Goal: Task Accomplishment & Management: Use online tool/utility

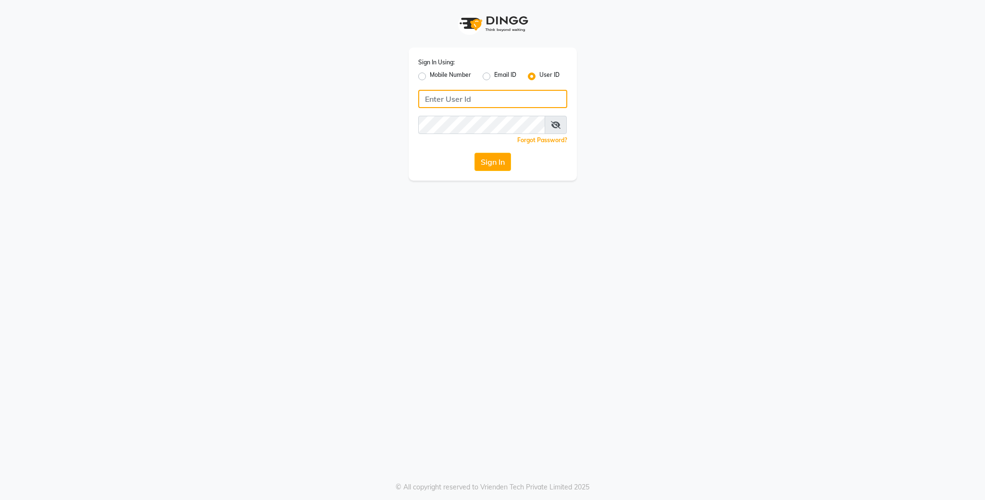
click at [498, 93] on input "Username" at bounding box center [492, 99] width 149 height 18
type input "t"
click at [669, 123] on div "Sign In Using: Mobile Number Email ID User ID Remember me Forgot Password? Sign…" at bounding box center [493, 90] width 548 height 181
click at [555, 100] on input "Username" at bounding box center [492, 99] width 149 height 18
click at [494, 76] on label "Email ID" at bounding box center [505, 77] width 22 height 12
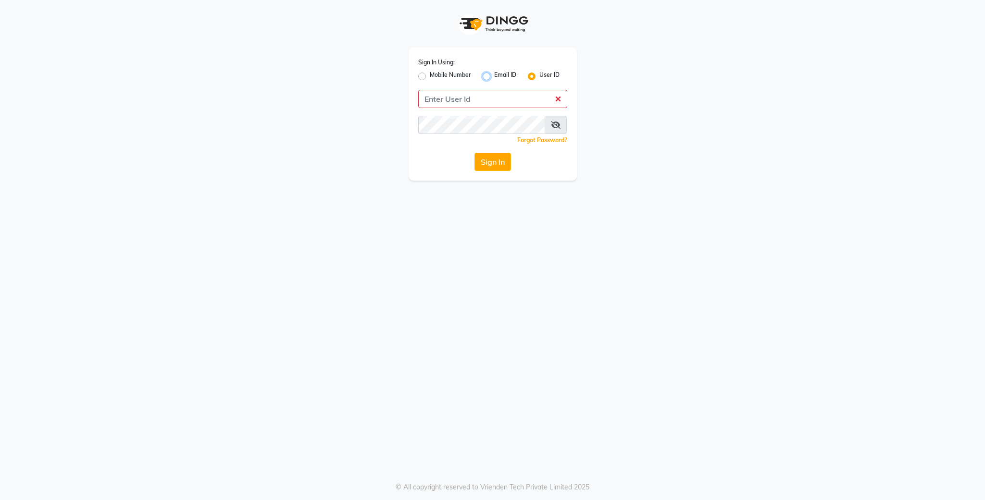
click at [494, 76] on input "Email ID" at bounding box center [497, 74] width 6 height 6
radio input "true"
click at [539, 76] on label "User ID" at bounding box center [549, 77] width 20 height 12
click at [539, 76] on input "User ID" at bounding box center [542, 74] width 6 height 6
radio input "true"
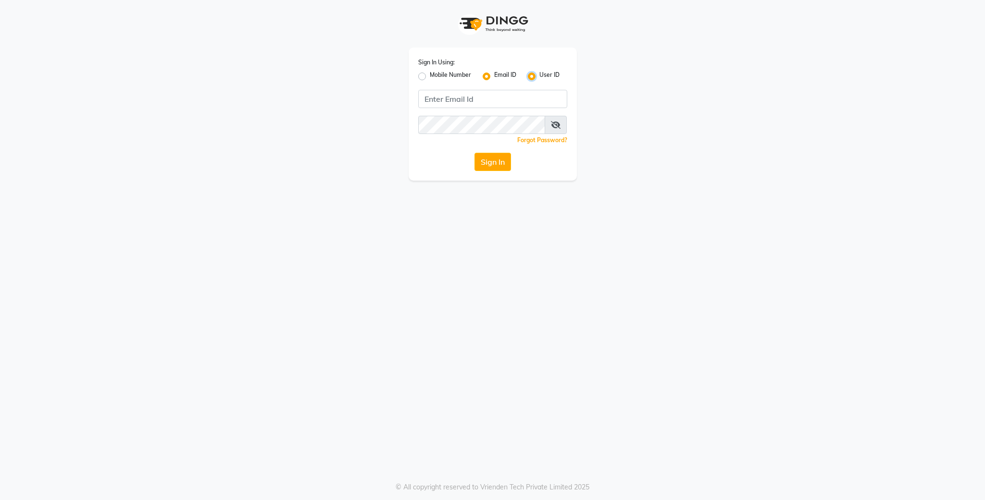
radio input "false"
click at [509, 91] on input "Username" at bounding box center [492, 99] width 149 height 18
type input ";"
type input "o"
type input ";"
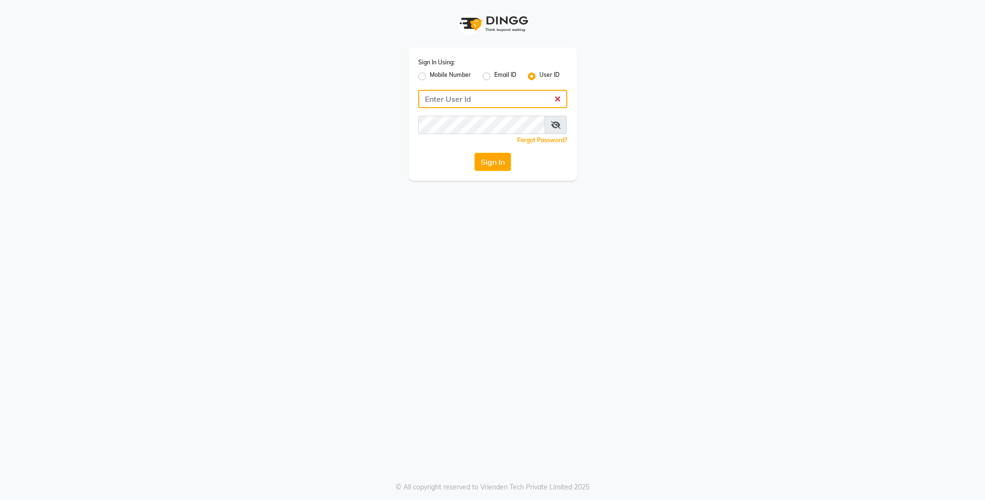
type input ";"
click at [606, 75] on div "Sign In Using: Mobile Number Email ID User ID Remember me Forgot Password? Sign…" at bounding box center [493, 90] width 548 height 181
click at [554, 99] on input "Username" at bounding box center [492, 99] width 149 height 18
click at [494, 74] on label "Email ID" at bounding box center [505, 77] width 22 height 12
click at [494, 74] on input "Email ID" at bounding box center [497, 74] width 6 height 6
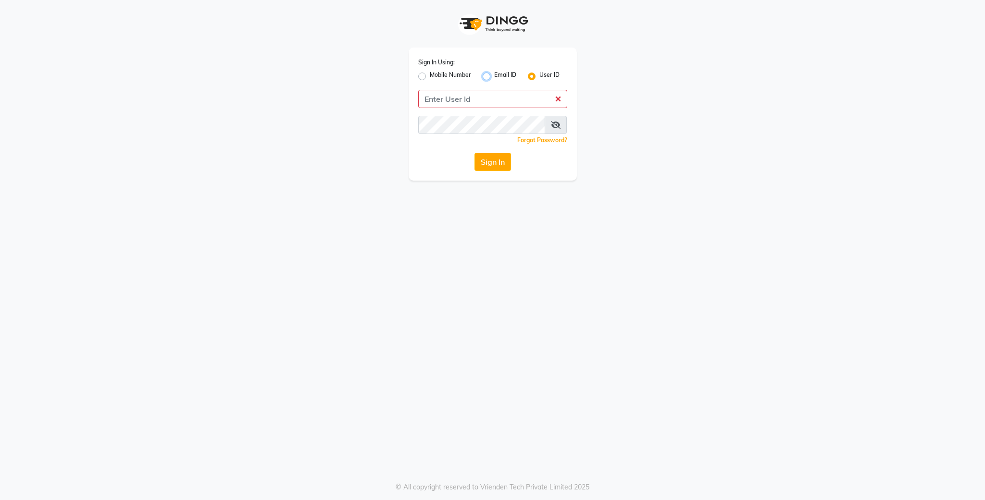
radio input "true"
click at [539, 74] on label "User ID" at bounding box center [549, 77] width 20 height 12
click at [539, 74] on input "User ID" at bounding box center [542, 74] width 6 height 6
radio input "true"
radio input "false"
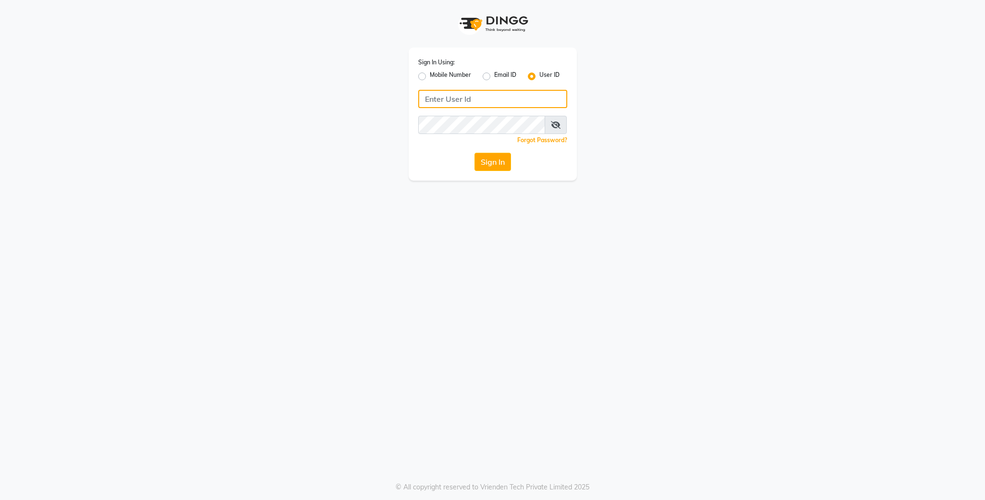
click at [518, 103] on input "Username" at bounding box center [492, 99] width 149 height 18
click at [505, 95] on input "Username" at bounding box center [492, 99] width 149 height 18
type input "kjgfdthftdcghdtc"
click at [682, 110] on div "Sign In Using: Mobile Number Email ID User ID kjgfdthftdcghdtc Remember me Forg…" at bounding box center [493, 90] width 548 height 181
click at [494, 75] on label "Email ID" at bounding box center [505, 77] width 22 height 12
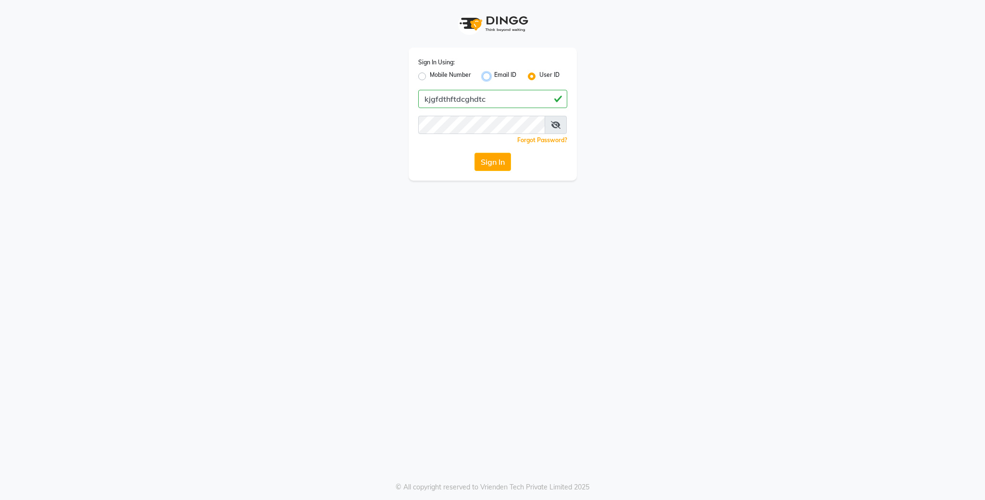
click at [494, 75] on input "Email ID" at bounding box center [497, 74] width 6 height 6
radio input "true"
radio input "false"
click at [539, 75] on label "User ID" at bounding box center [549, 77] width 20 height 12
click at [539, 75] on input "User ID" at bounding box center [542, 74] width 6 height 6
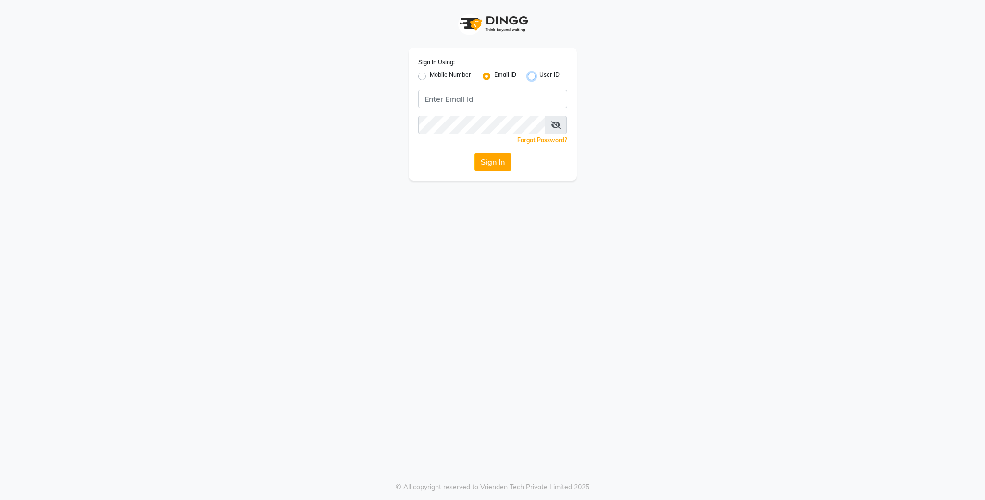
radio input "true"
radio input "false"
click at [507, 95] on input "Username" at bounding box center [492, 99] width 149 height 18
type input "lit"
click at [497, 160] on button "Sign In" at bounding box center [492, 162] width 37 height 18
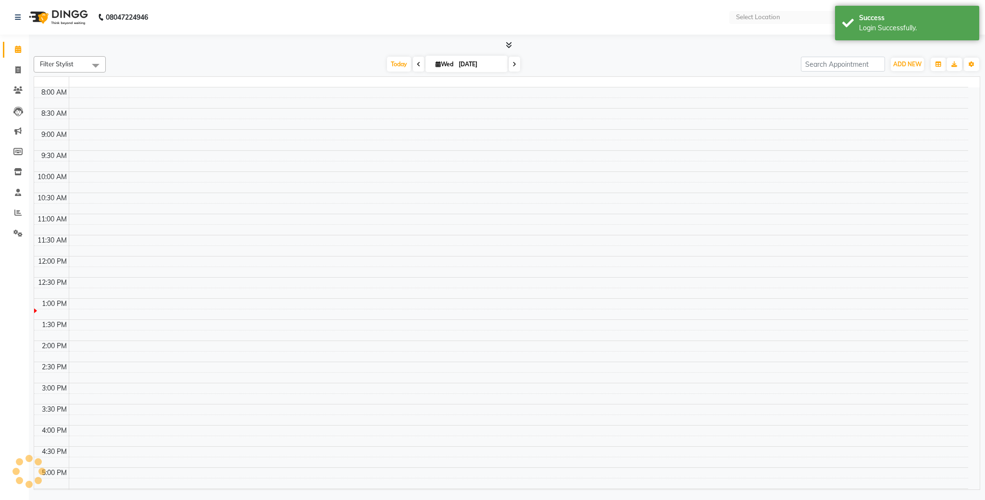
select select "en"
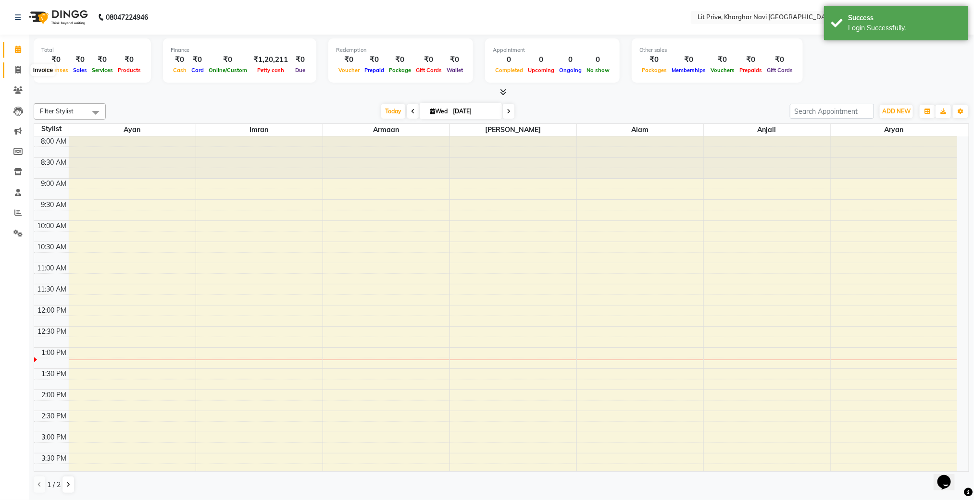
click at [13, 68] on span at bounding box center [18, 70] width 17 height 11
select select "service"
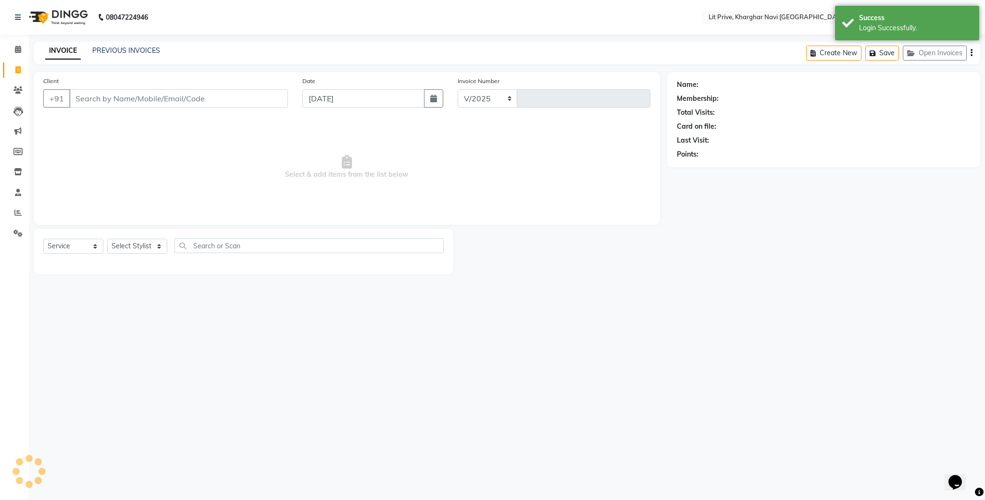
select select "5625"
type input "1647"
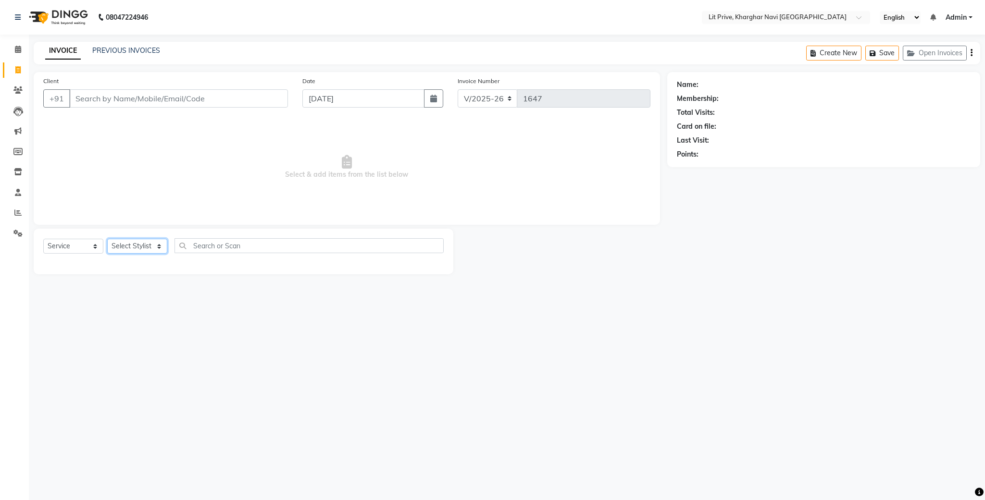
click at [158, 249] on select "Select Stylist [PERSON_NAME] [PERSON_NAME] [PERSON_NAME] [PERSON_NAME] [PERSON_…" at bounding box center [137, 246] width 60 height 15
select select "38391"
click at [107, 239] on select "Select Stylist [PERSON_NAME] [PERSON_NAME] [PERSON_NAME] [PERSON_NAME] [PERSON_…" at bounding box center [137, 246] width 60 height 15
click at [430, 308] on label at bounding box center [433, 308] width 7 height 7
click at [430, 308] on input "checkbox" at bounding box center [433, 309] width 6 height 6
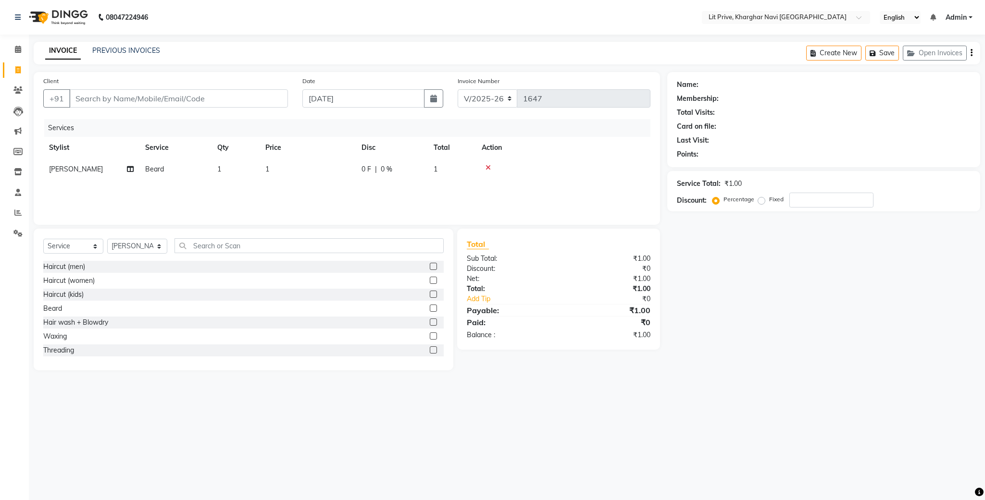
click at [430, 307] on label at bounding box center [433, 308] width 7 height 7
click at [430, 307] on input "checkbox" at bounding box center [433, 309] width 6 height 6
checkbox input "false"
click at [489, 202] on div "Services Stylist Service Qty Price Disc Total Action [PERSON_NAME] 1 1 0 F | 0 …" at bounding box center [346, 167] width 607 height 96
click at [486, 188] on icon at bounding box center [487, 189] width 5 height 7
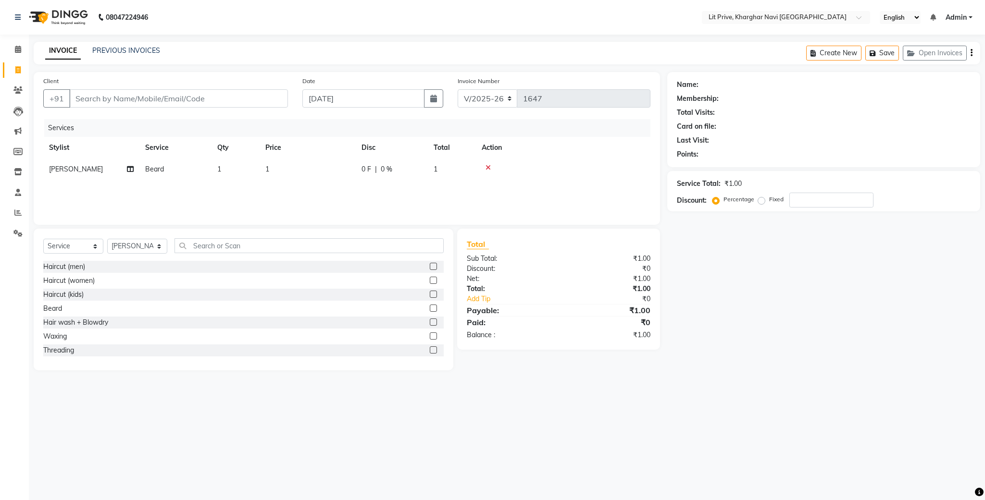
click at [278, 167] on td "1" at bounding box center [307, 170] width 96 height 22
select select "38391"
click at [327, 169] on input "1" at bounding box center [352, 171] width 85 height 15
type input "100"
click at [778, 296] on div "Name: Membership: Total Visits: Card on file: Last Visit: Points: Service Total…" at bounding box center [827, 221] width 320 height 298
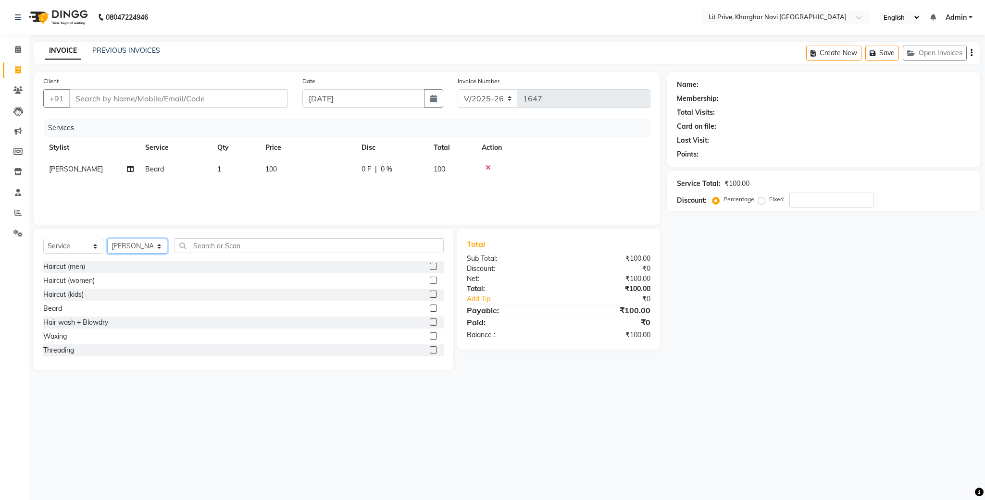
click at [156, 249] on select "Select Stylist [PERSON_NAME] [PERSON_NAME] [PERSON_NAME] [PERSON_NAME] [PERSON_…" at bounding box center [137, 246] width 60 height 15
select select "83138"
click at [107, 239] on select "Select Stylist [PERSON_NAME] [PERSON_NAME] [PERSON_NAME] [PERSON_NAME] [PERSON_…" at bounding box center [137, 246] width 60 height 15
click at [430, 322] on label at bounding box center [433, 322] width 7 height 7
click at [430, 322] on input "checkbox" at bounding box center [433, 323] width 6 height 6
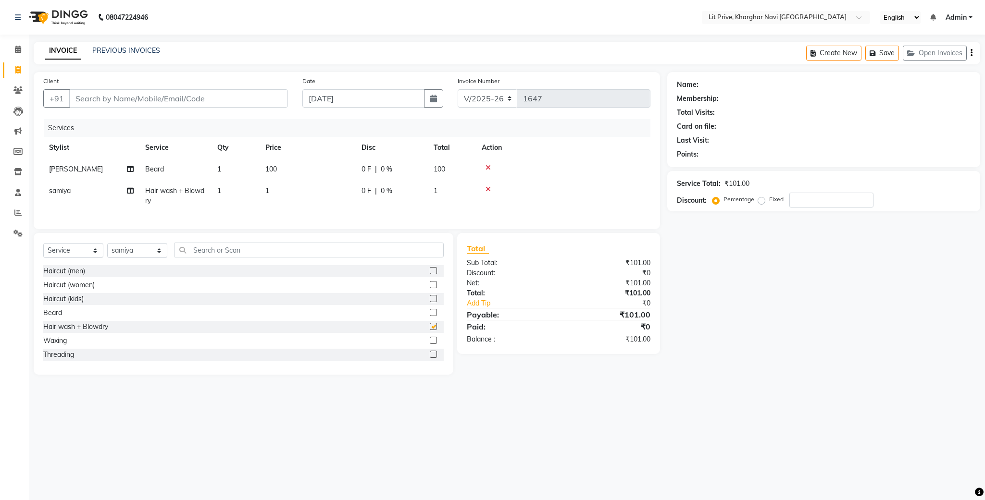
checkbox input "false"
click at [283, 192] on td "1" at bounding box center [307, 196] width 96 height 32
select select "83138"
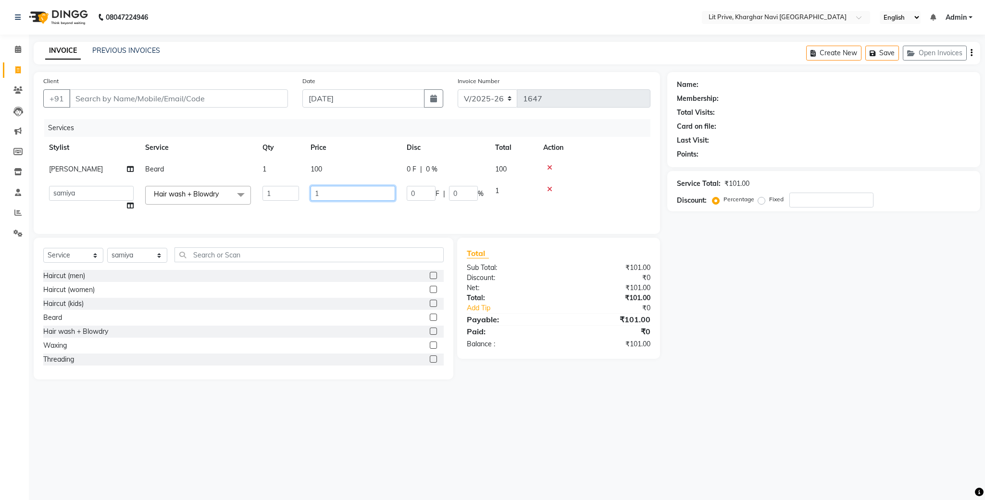
click at [329, 191] on input "1" at bounding box center [352, 193] width 85 height 15
type input "800"
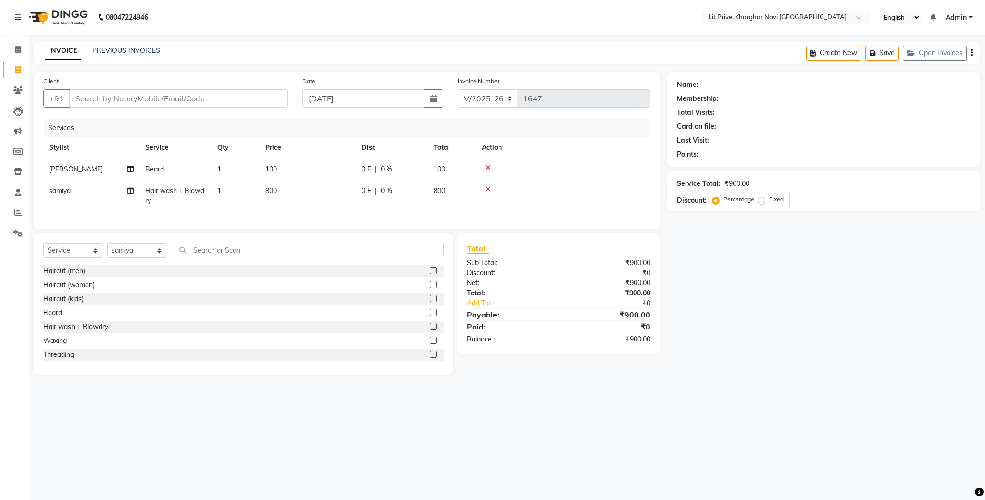
click at [767, 284] on div "Name: Membership: Total Visits: Card on file: Last Visit: Points: Service Total…" at bounding box center [827, 223] width 320 height 303
click at [161, 258] on select "Select Stylist [PERSON_NAME] [PERSON_NAME] [PERSON_NAME] [PERSON_NAME] [PERSON_…" at bounding box center [137, 250] width 60 height 15
select select "65618"
click at [107, 254] on select "Select Stylist [PERSON_NAME] [PERSON_NAME] [PERSON_NAME] [PERSON_NAME] [PERSON_…" at bounding box center [137, 250] width 60 height 15
click at [375, 258] on input "text" at bounding box center [308, 250] width 269 height 15
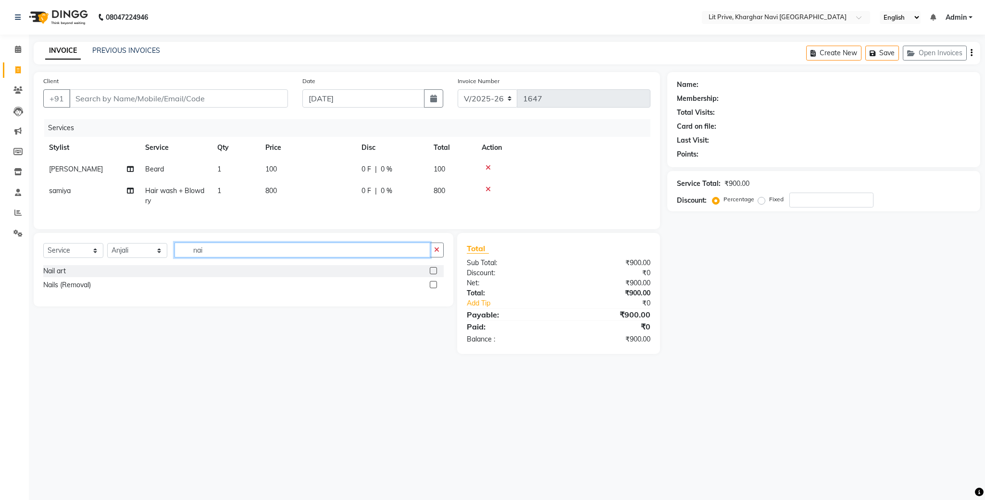
type input "nai"
click at [432, 274] on label at bounding box center [433, 270] width 7 height 7
click at [432, 274] on input "checkbox" at bounding box center [433, 271] width 6 height 6
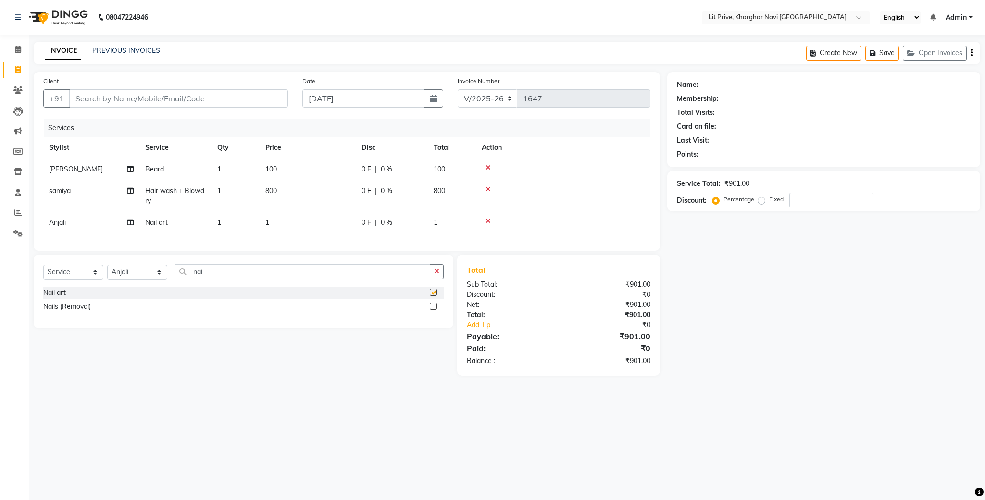
checkbox input "false"
click at [269, 221] on span "1" at bounding box center [267, 222] width 4 height 9
select select "65618"
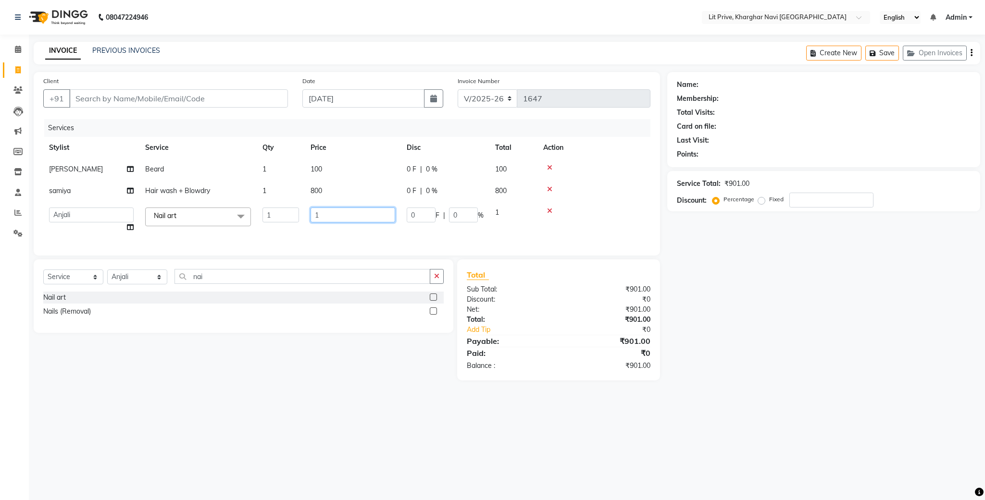
click at [346, 218] on input "1" at bounding box center [352, 215] width 85 height 15
type input "650"
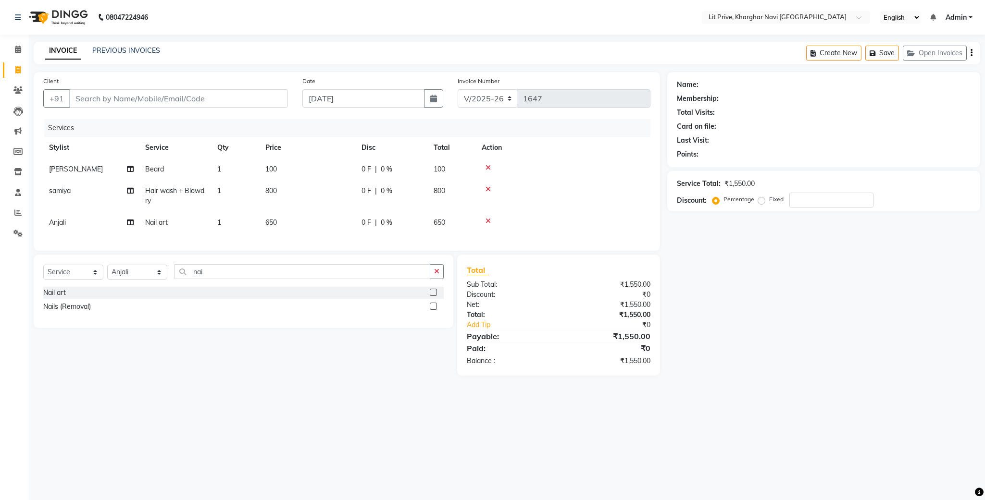
click at [825, 292] on div "Name: Membership: Total Visits: Card on file: Last Visit: Points: Service Total…" at bounding box center [827, 224] width 320 height 304
click at [157, 280] on select "Select Stylist [PERSON_NAME] [PERSON_NAME] [PERSON_NAME] [PERSON_NAME] [PERSON_…" at bounding box center [137, 272] width 60 height 15
select select "38246"
click at [107, 276] on select "Select Stylist [PERSON_NAME] [PERSON_NAME] [PERSON_NAME] [PERSON_NAME] [PERSON_…" at bounding box center [137, 272] width 60 height 15
click at [430, 352] on label at bounding box center [433, 348] width 7 height 7
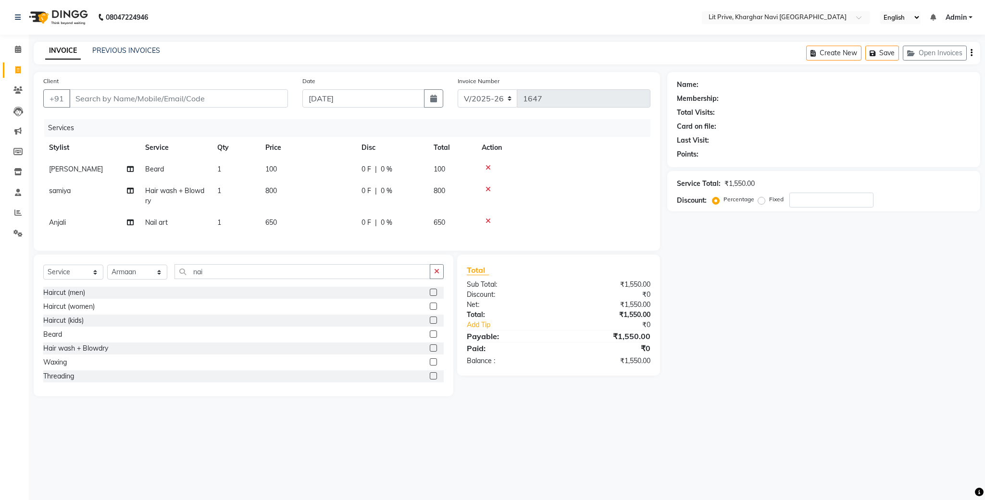
click at [430, 352] on input "checkbox" at bounding box center [433, 348] width 6 height 6
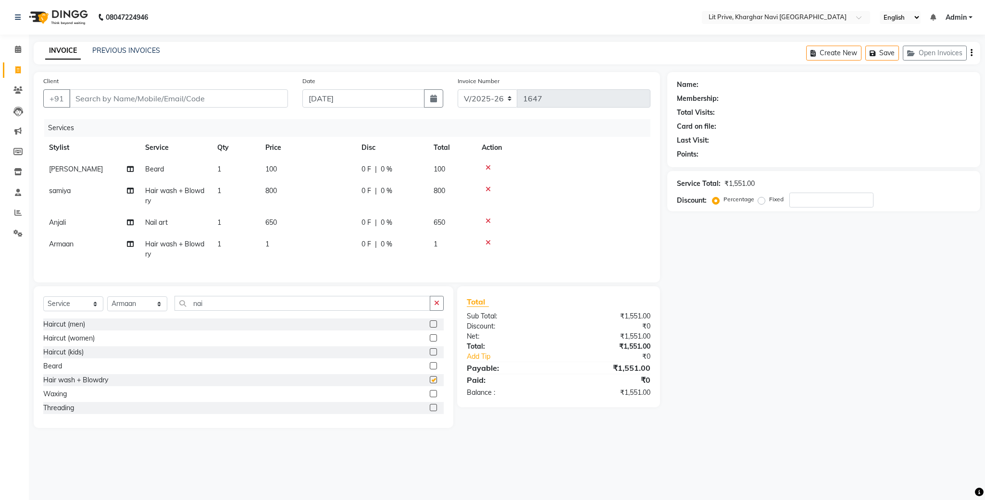
checkbox input "false"
click at [277, 243] on td "1" at bounding box center [307, 250] width 96 height 32
select select "38246"
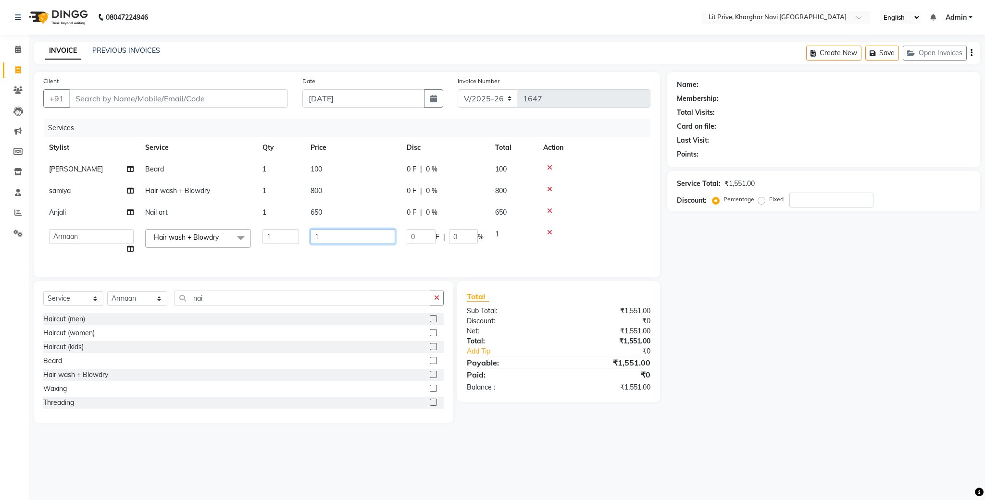
click at [329, 239] on input "1" at bounding box center [352, 236] width 85 height 15
type input "400"
click at [786, 346] on div "Name: Membership: Total Visits: Card on file: Last Visit: Points: Service Total…" at bounding box center [827, 247] width 320 height 351
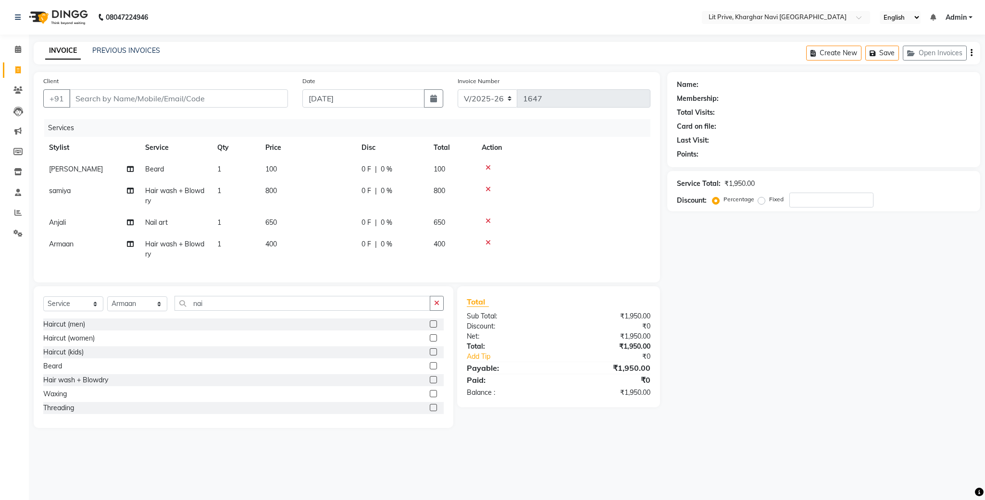
click at [267, 166] on span "100" at bounding box center [271, 169] width 12 height 9
select select "38391"
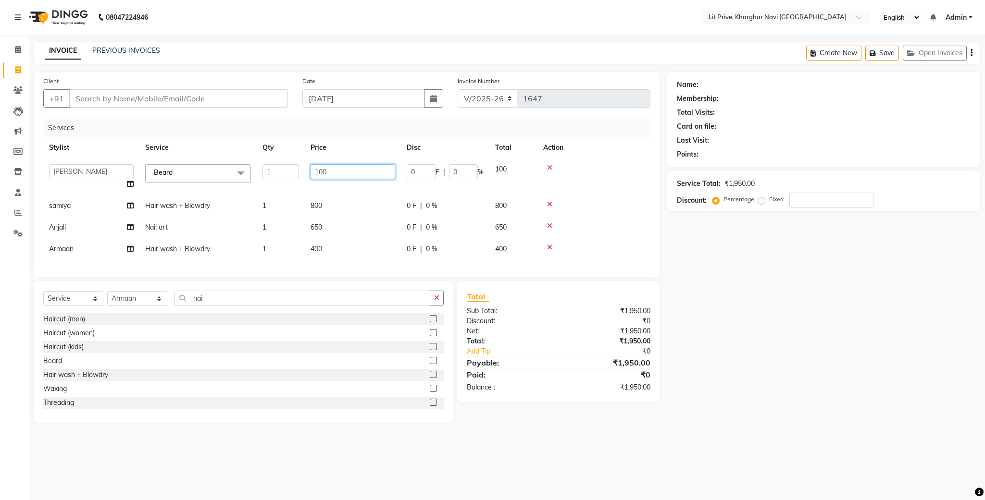
click at [319, 169] on input "100" at bounding box center [352, 171] width 85 height 15
type input "500"
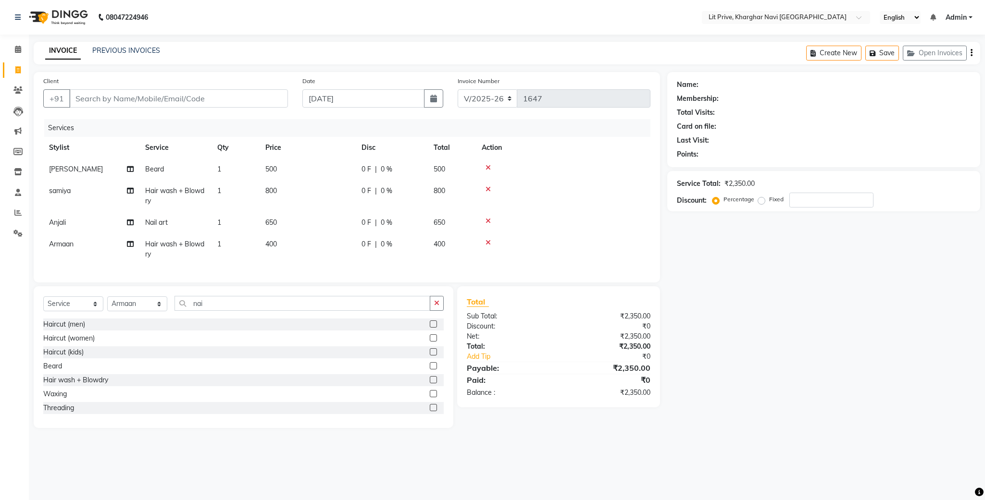
click at [812, 380] on div "Name: Membership: Total Visits: Card on file: Last Visit: Points: Service Total…" at bounding box center [827, 250] width 320 height 356
click at [206, 96] on input "Client" at bounding box center [178, 98] width 219 height 18
type input "l"
type input "0"
click at [153, 124] on ngb-highlight "8693000021" at bounding box center [135, 121] width 48 height 10
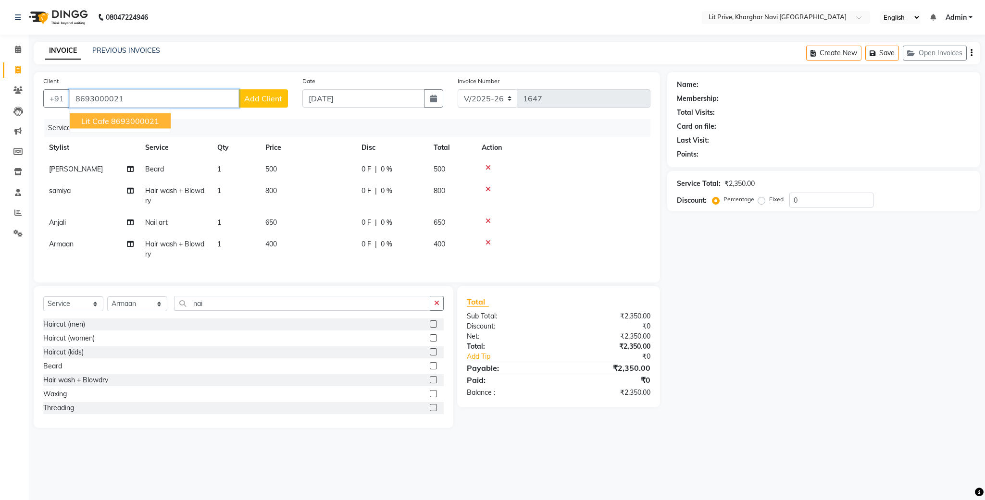
type input "8693000021"
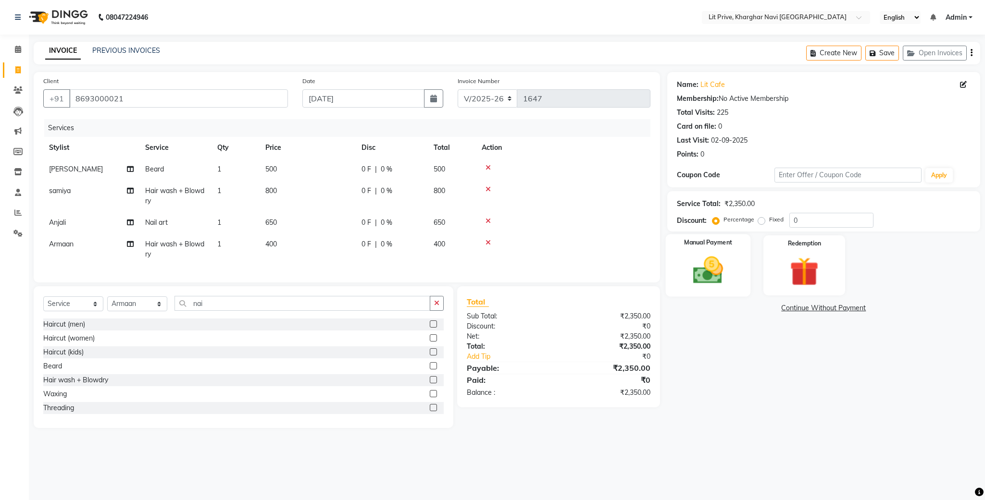
click at [701, 269] on img at bounding box center [707, 270] width 49 height 35
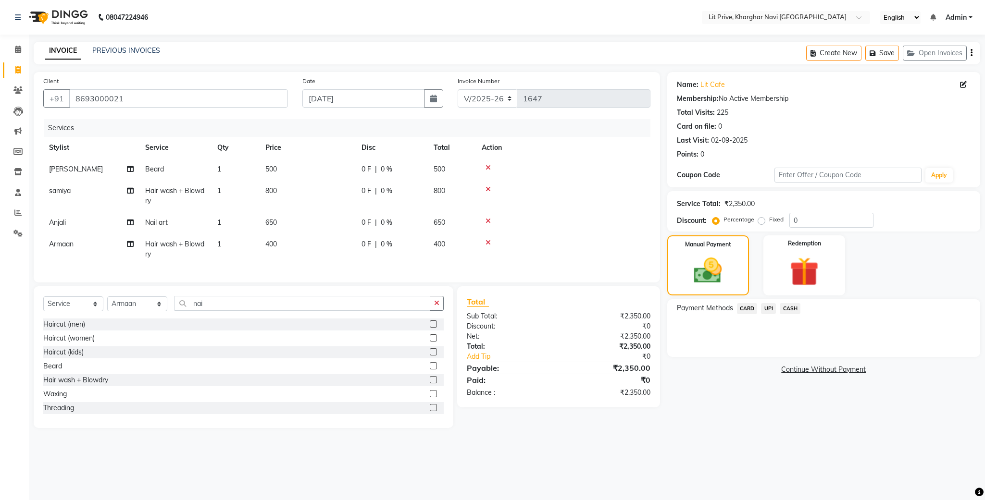
click at [767, 306] on span "UPI" at bounding box center [768, 308] width 15 height 11
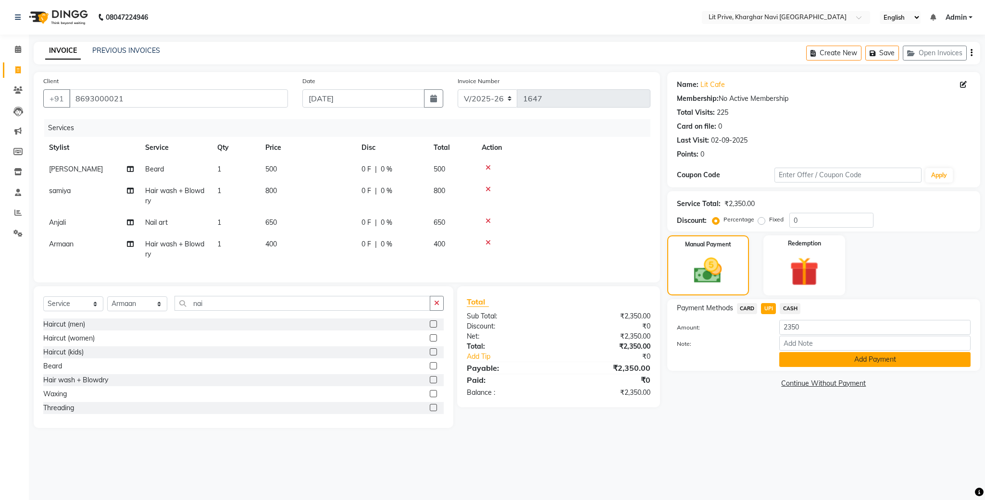
click at [860, 358] on button "Add Payment" at bounding box center [874, 359] width 191 height 15
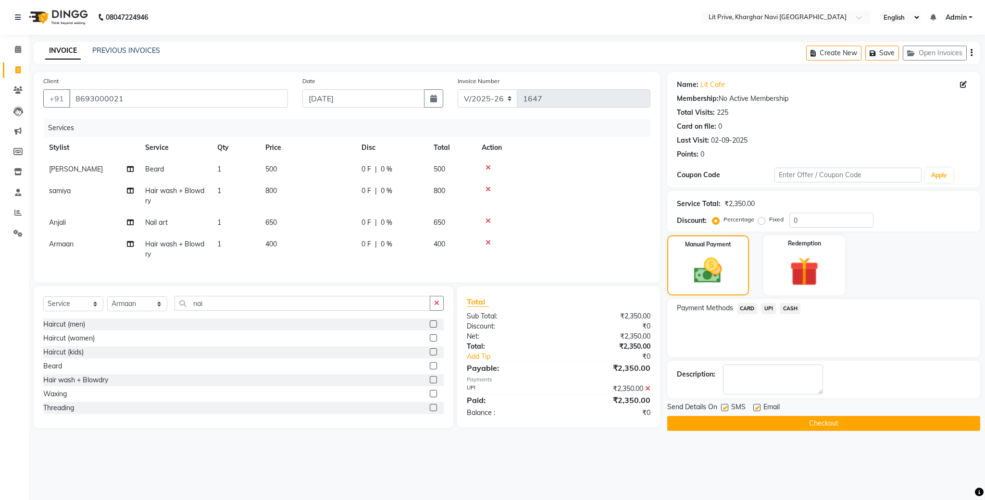
click at [725, 407] on label at bounding box center [724, 407] width 7 height 7
click at [725, 407] on input "checkbox" at bounding box center [724, 408] width 6 height 6
checkbox input "false"
click at [754, 409] on label at bounding box center [756, 407] width 7 height 7
click at [754, 409] on input "checkbox" at bounding box center [756, 408] width 6 height 6
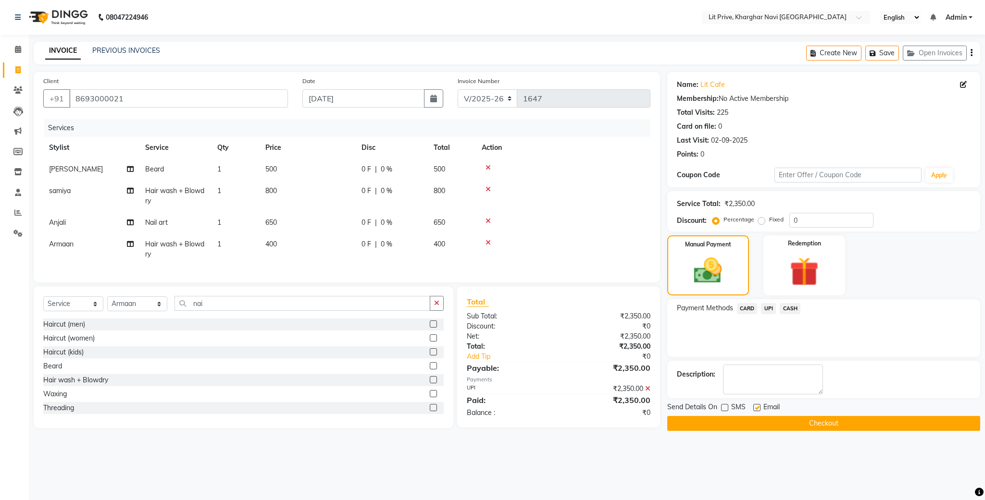
checkbox input "false"
click at [787, 421] on button "Checkout" at bounding box center [823, 423] width 313 height 15
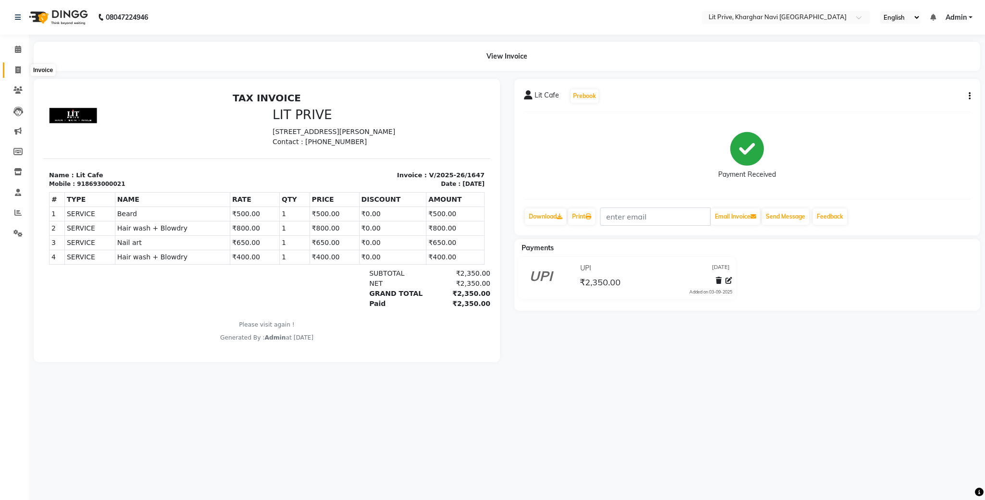
click at [14, 71] on span at bounding box center [18, 70] width 17 height 11
select select "service"
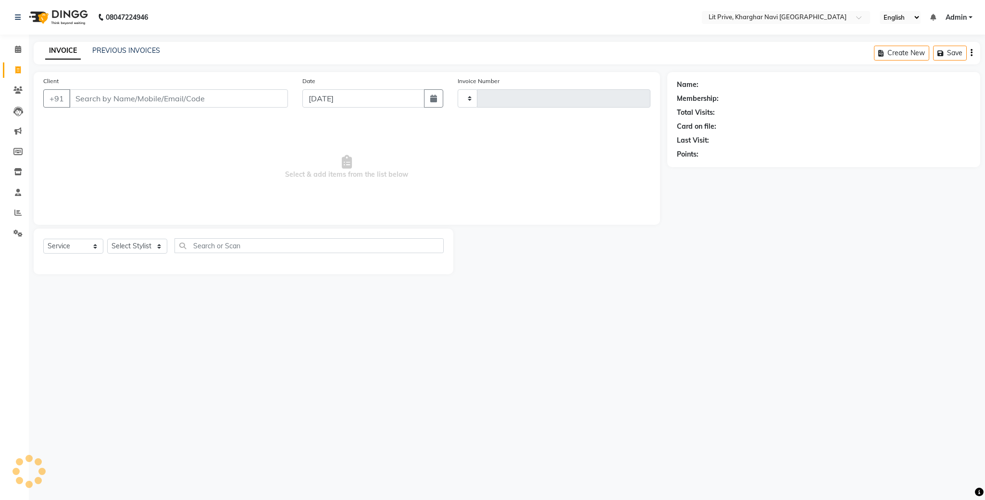
type input "1648"
select select "5625"
click at [138, 46] on link "PREVIOUS INVOICES" at bounding box center [126, 50] width 68 height 9
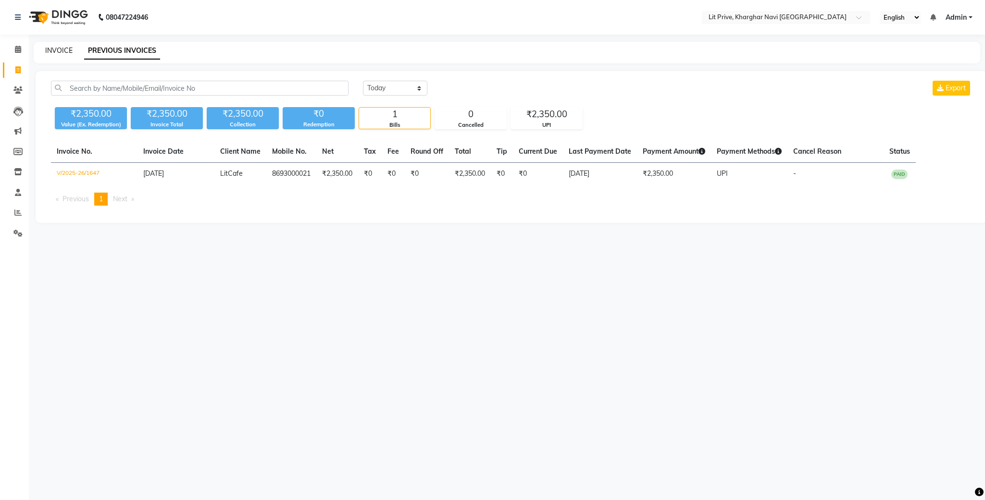
click at [58, 50] on link "INVOICE" at bounding box center [58, 50] width 27 height 9
select select "service"
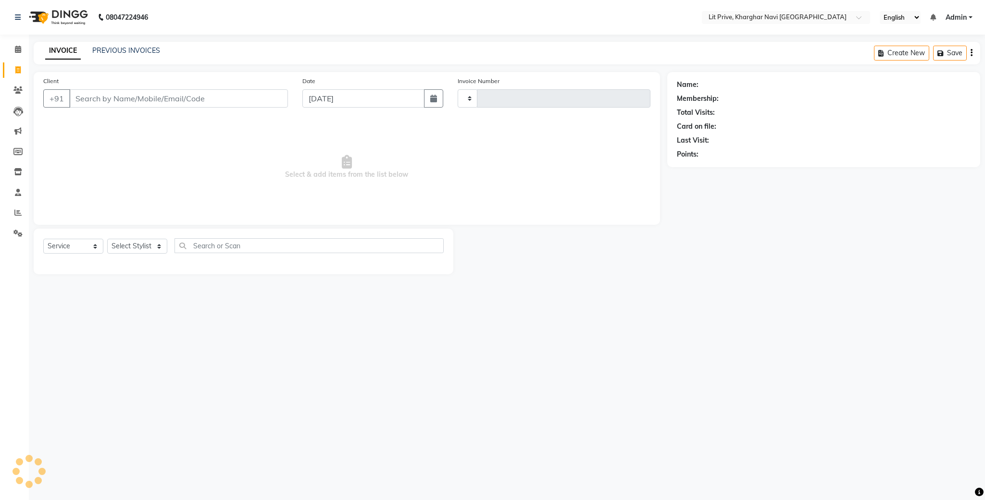
type input "1648"
select select "5625"
click at [159, 249] on select "Select Stylist [PERSON_NAME] [PERSON_NAME] [PERSON_NAME] [PERSON_NAME] [PERSON_…" at bounding box center [137, 246] width 60 height 15
select select "88462"
click at [107, 239] on select "Select Stylist [PERSON_NAME] [PERSON_NAME] [PERSON_NAME] [PERSON_NAME] [PERSON_…" at bounding box center [137, 246] width 60 height 15
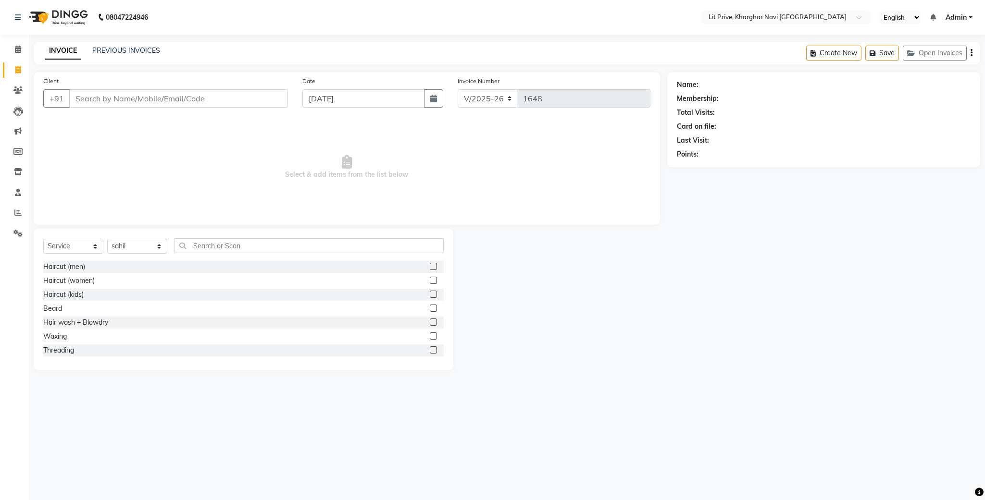
click at [430, 264] on label at bounding box center [433, 266] width 7 height 7
click at [430, 264] on input "checkbox" at bounding box center [433, 267] width 6 height 6
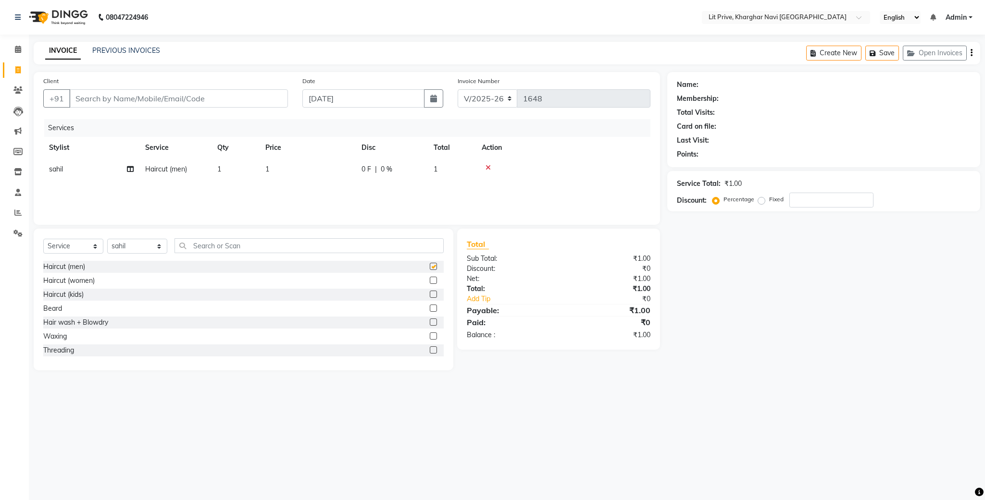
checkbox input "false"
click at [278, 163] on td "1" at bounding box center [307, 170] width 96 height 22
select select "88462"
click at [332, 175] on input "1" at bounding box center [352, 171] width 85 height 15
type input "350"
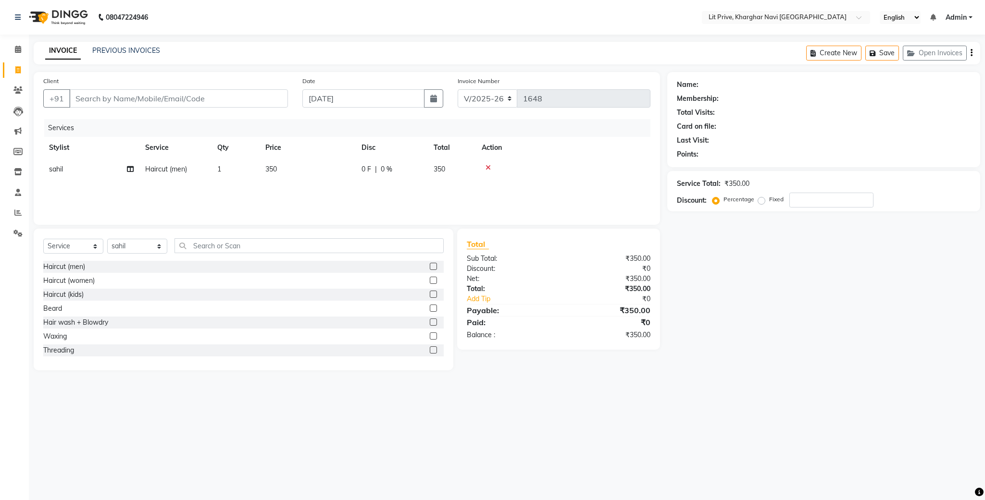
click at [810, 360] on div "Name: Membership: Total Visits: Card on file: Last Visit: Points: Service Total…" at bounding box center [827, 221] width 320 height 298
click at [263, 100] on input "Client" at bounding box center [178, 98] width 219 height 18
type input "l"
type input "0"
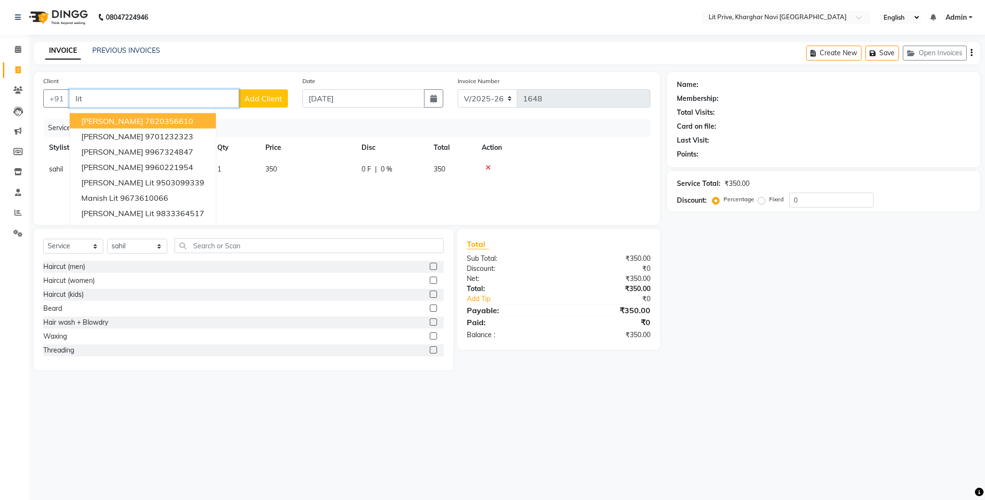
click at [191, 94] on input "lit" at bounding box center [154, 98] width 170 height 18
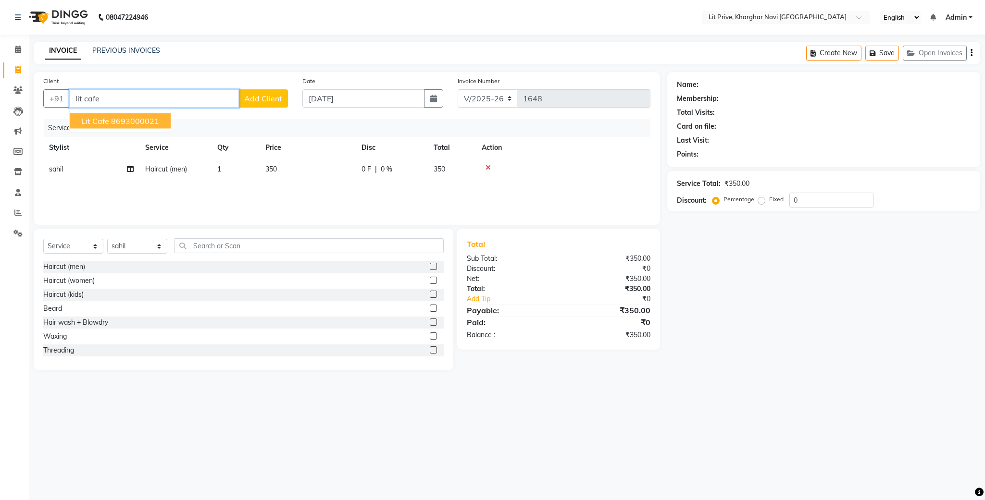
click at [153, 117] on ngb-highlight "8693000021" at bounding box center [135, 121] width 48 height 10
type input "8693000021"
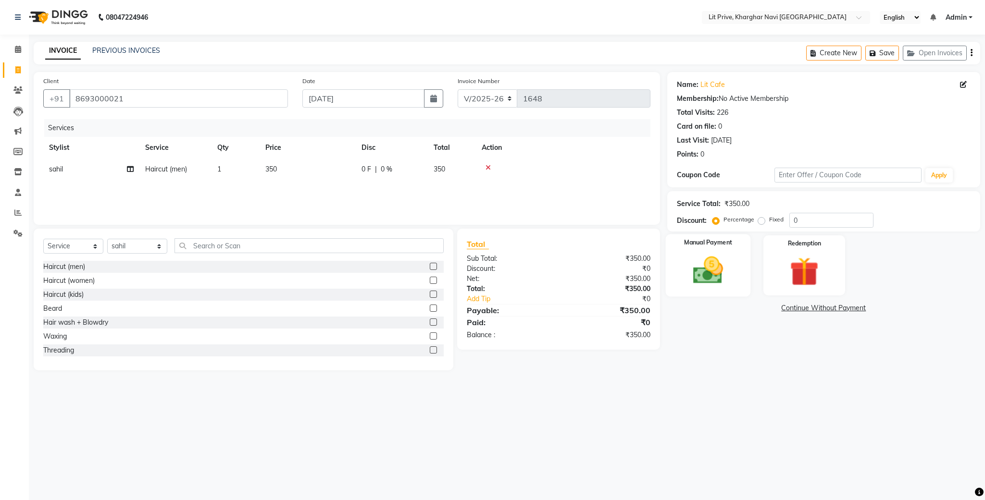
click at [698, 271] on img at bounding box center [707, 270] width 49 height 35
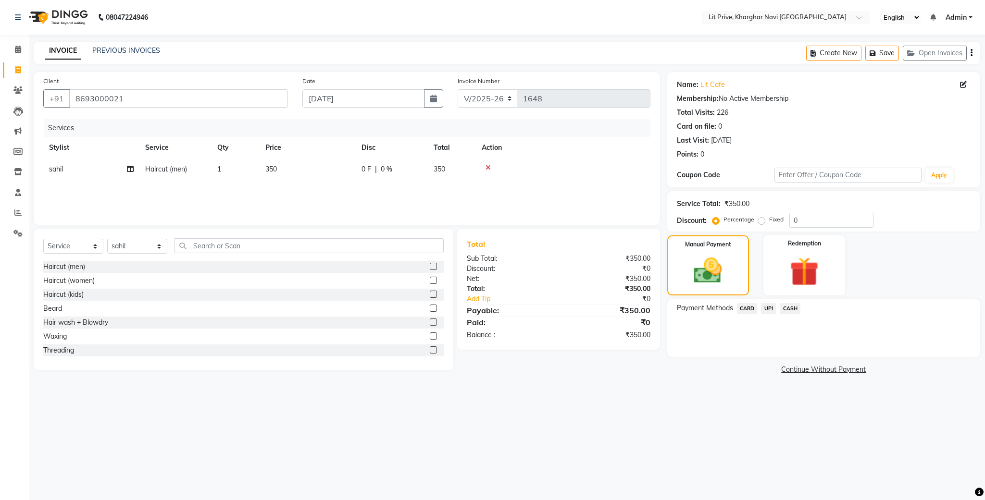
click at [770, 306] on span "UPI" at bounding box center [768, 308] width 15 height 11
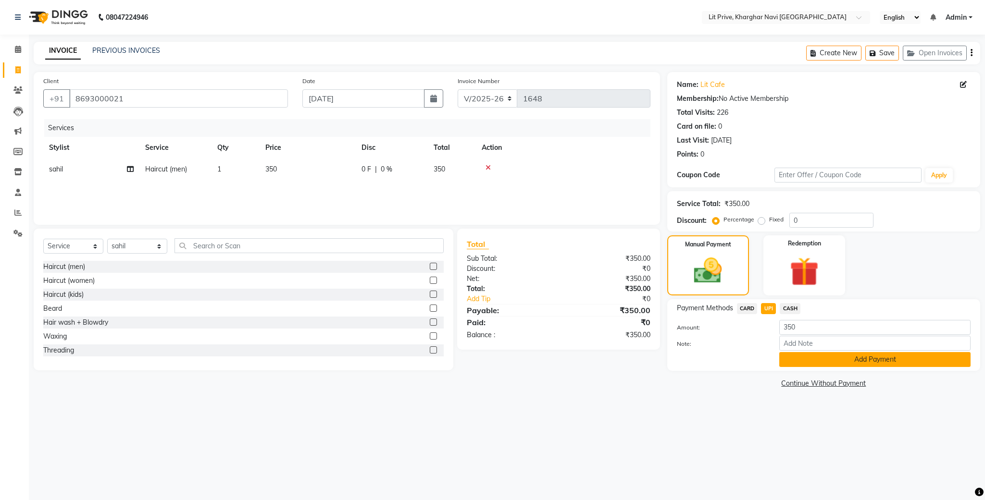
click at [845, 358] on button "Add Payment" at bounding box center [874, 359] width 191 height 15
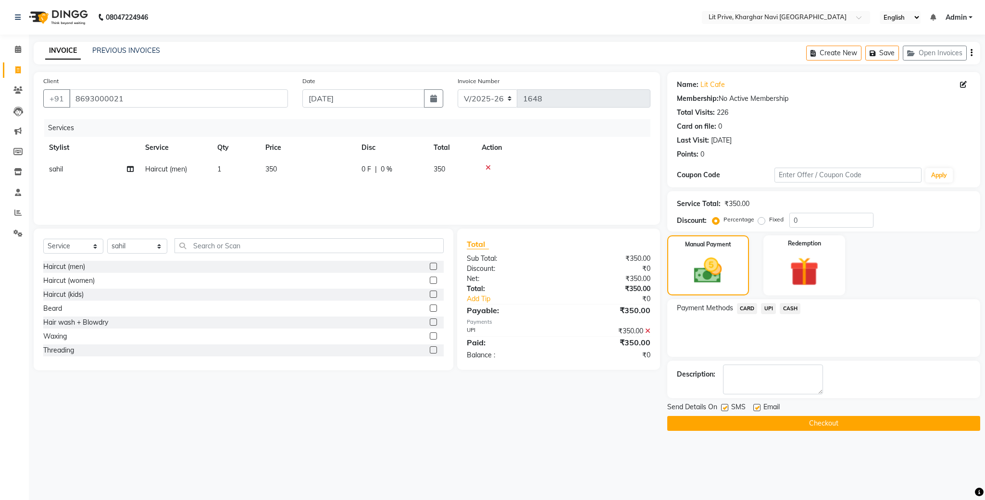
click at [724, 409] on label at bounding box center [724, 407] width 7 height 7
click at [724, 409] on input "checkbox" at bounding box center [724, 408] width 6 height 6
checkbox input "false"
click at [755, 406] on label at bounding box center [756, 407] width 7 height 7
click at [755, 406] on input "checkbox" at bounding box center [756, 408] width 6 height 6
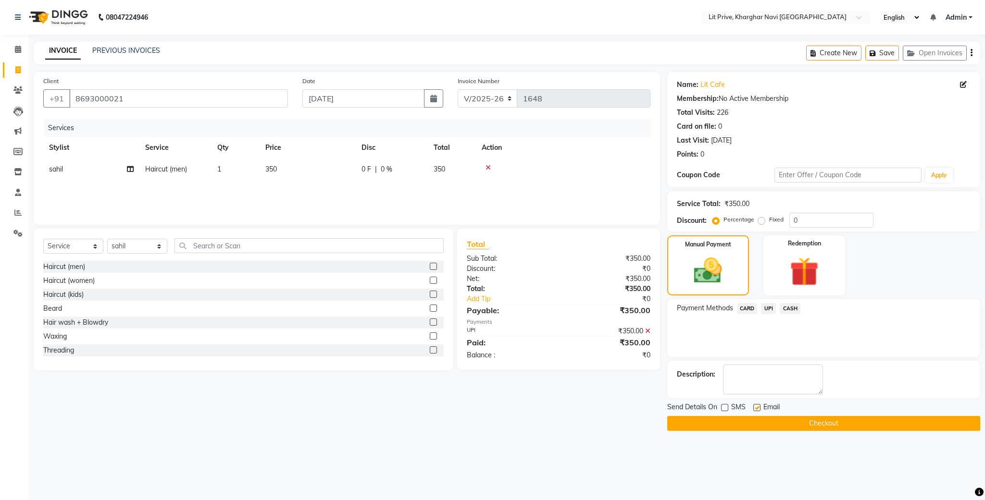
checkbox input "false"
click at [778, 424] on button "Checkout" at bounding box center [823, 423] width 313 height 15
